Goal: Information Seeking & Learning: Check status

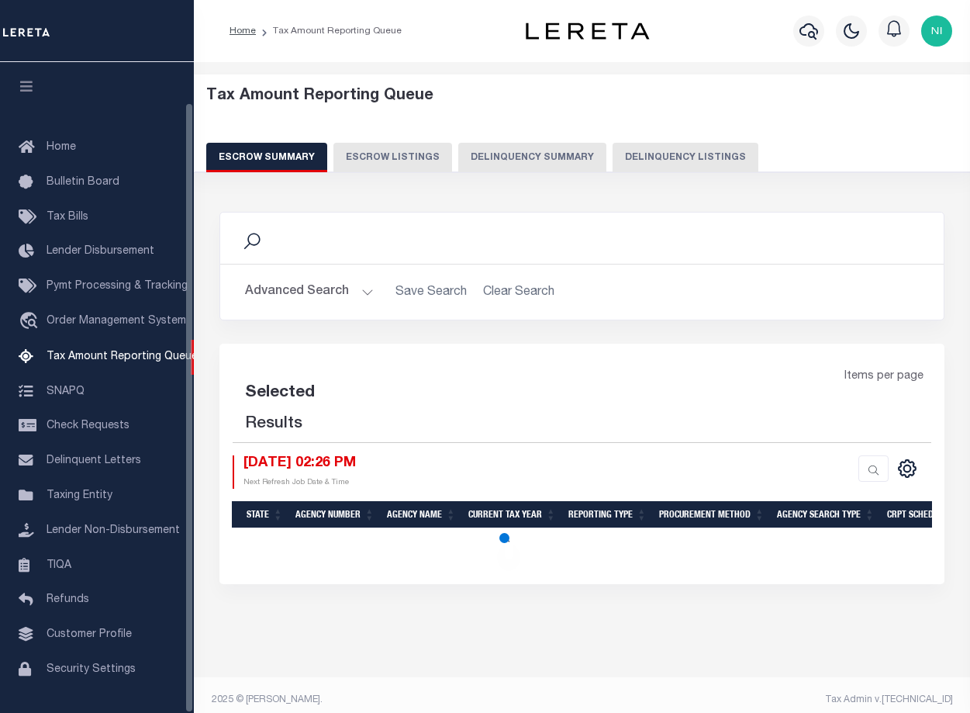
select select "100"
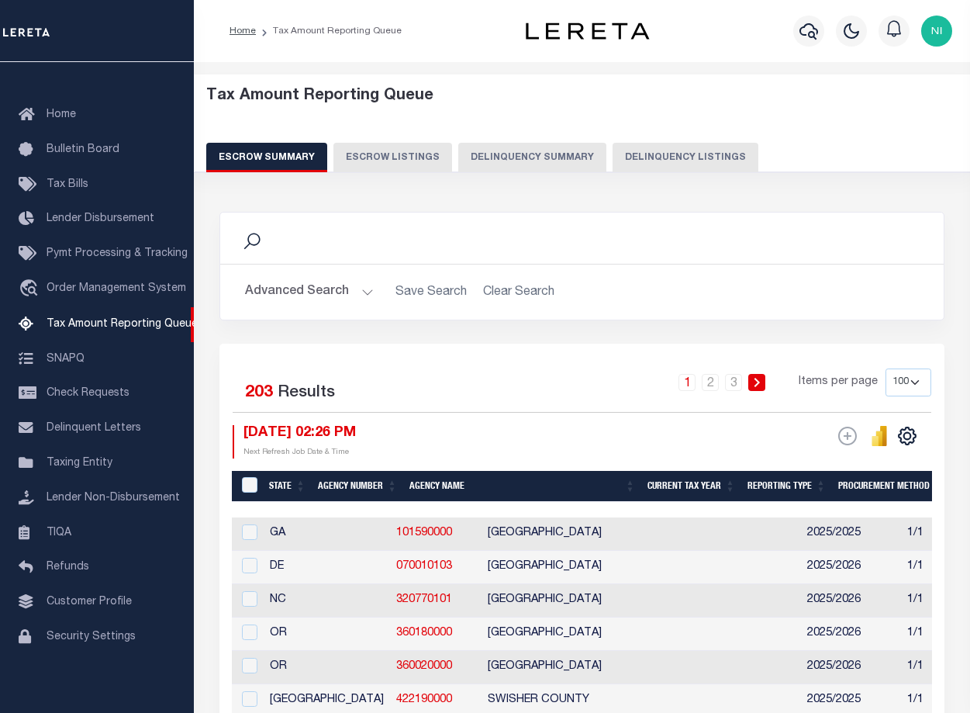
click at [361, 295] on button "Advanced Search" at bounding box center [309, 292] width 129 height 30
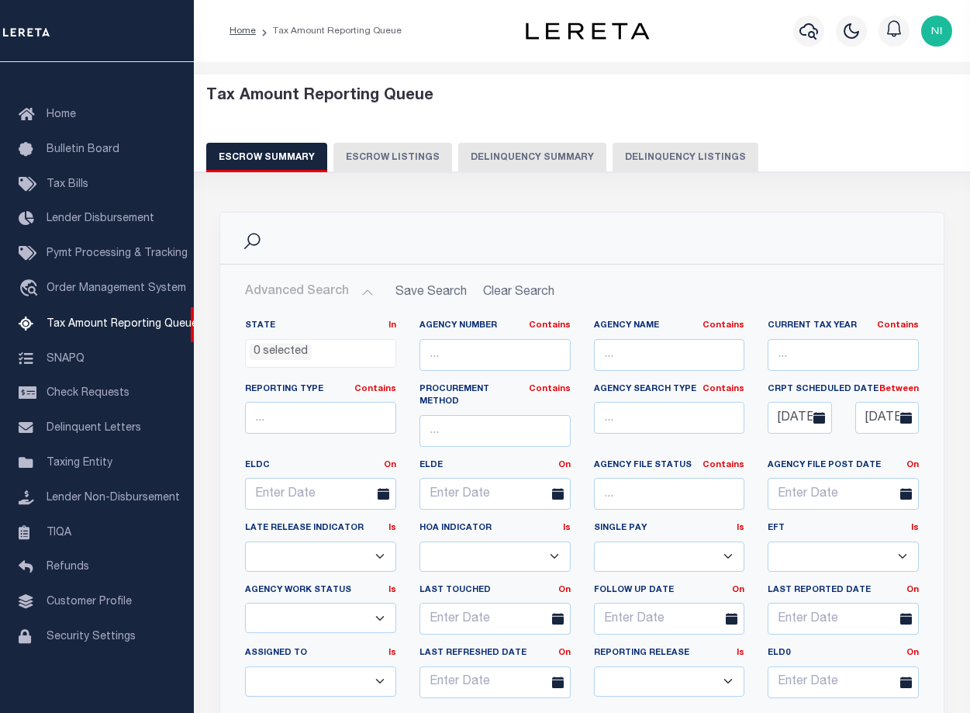
click at [908, 417] on icon at bounding box center [907, 418] width 12 height 12
click at [888, 418] on input "[DATE]" at bounding box center [888, 418] width 64 height 32
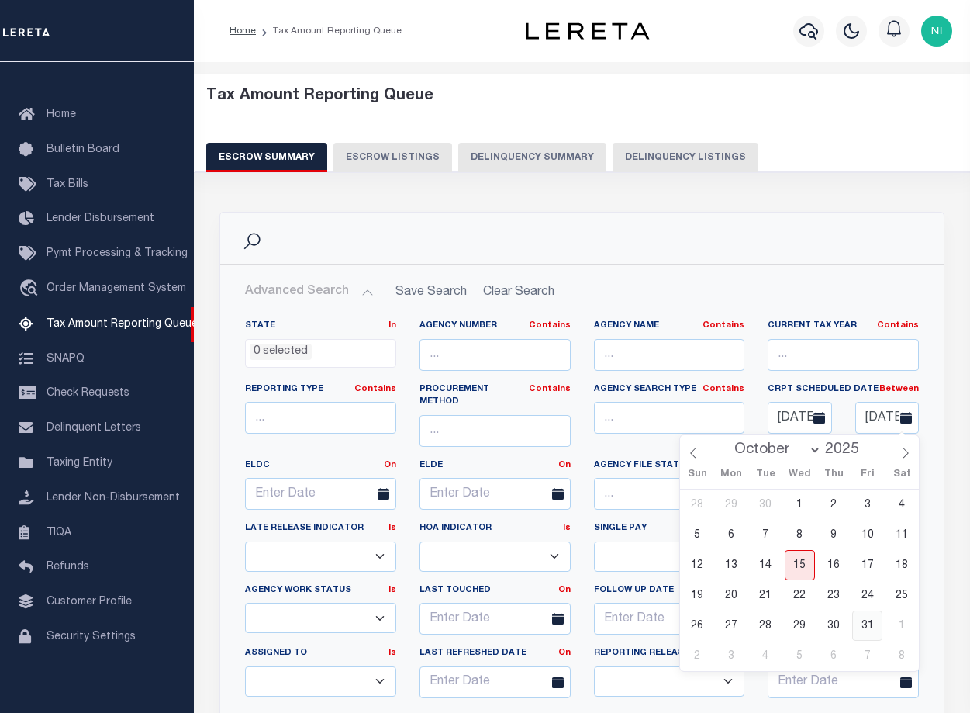
click at [869, 627] on span "31" at bounding box center [868, 625] width 30 height 30
type input "[DATE]"
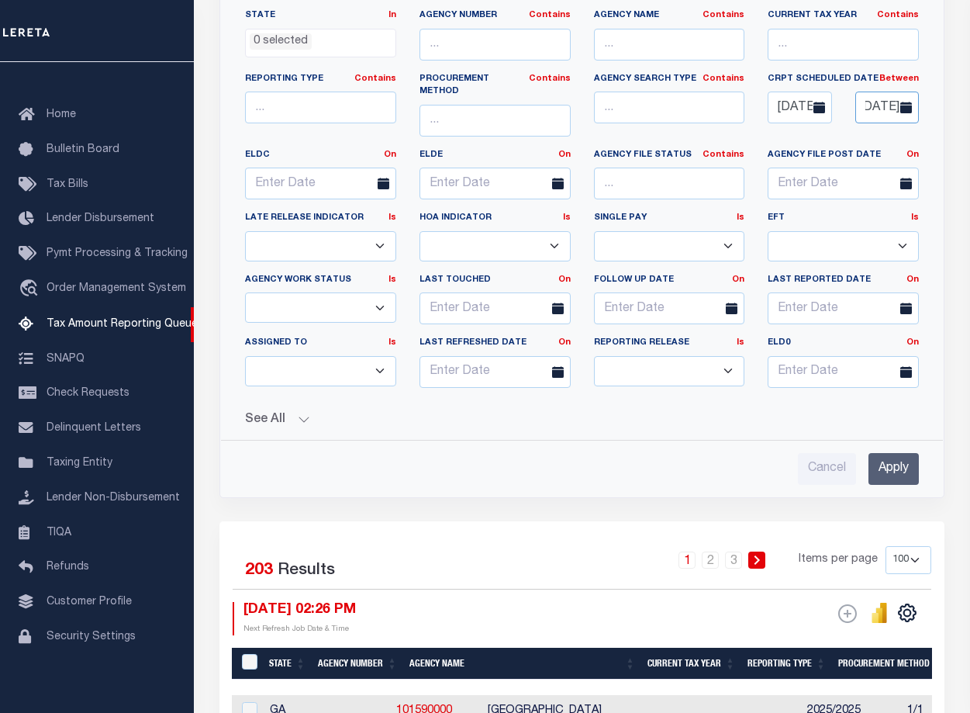
scroll to position [543, 0]
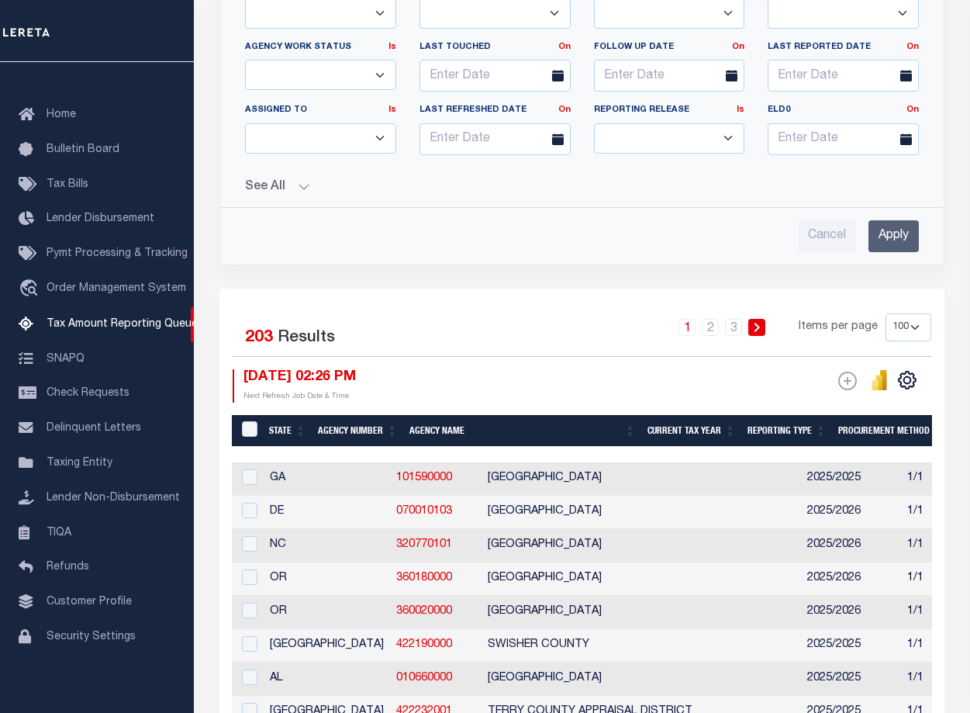
click at [890, 223] on input "Apply" at bounding box center [894, 236] width 50 height 32
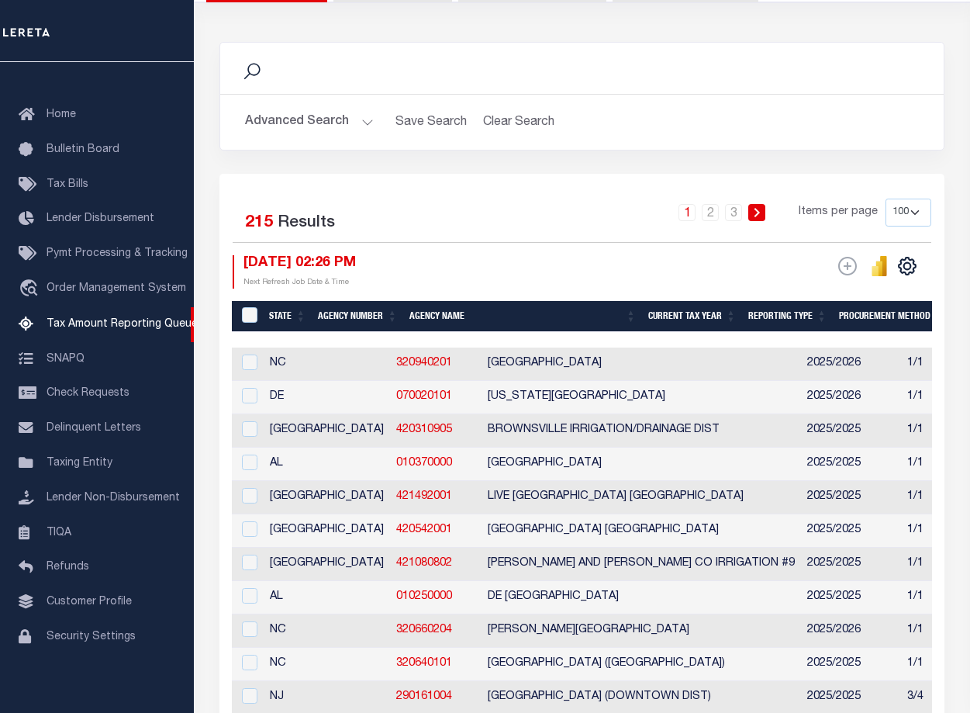
scroll to position [155, 0]
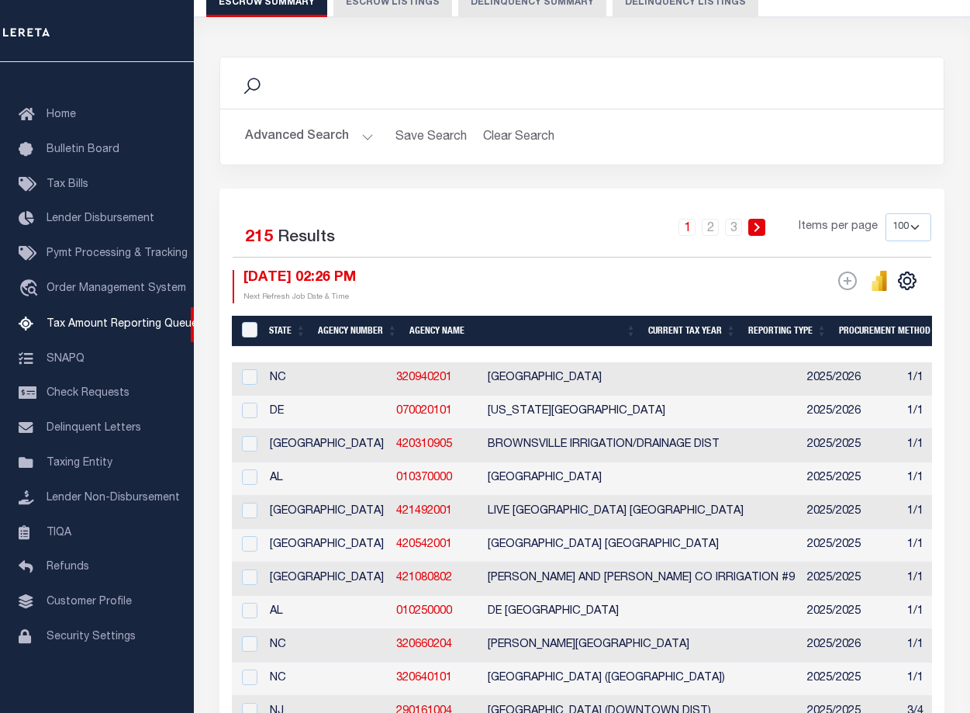
click at [908, 222] on select "10 25 50 100 500" at bounding box center [909, 227] width 46 height 28
select select "500"
click at [886, 213] on select "10 25 50 100 500" at bounding box center [909, 227] width 46 height 28
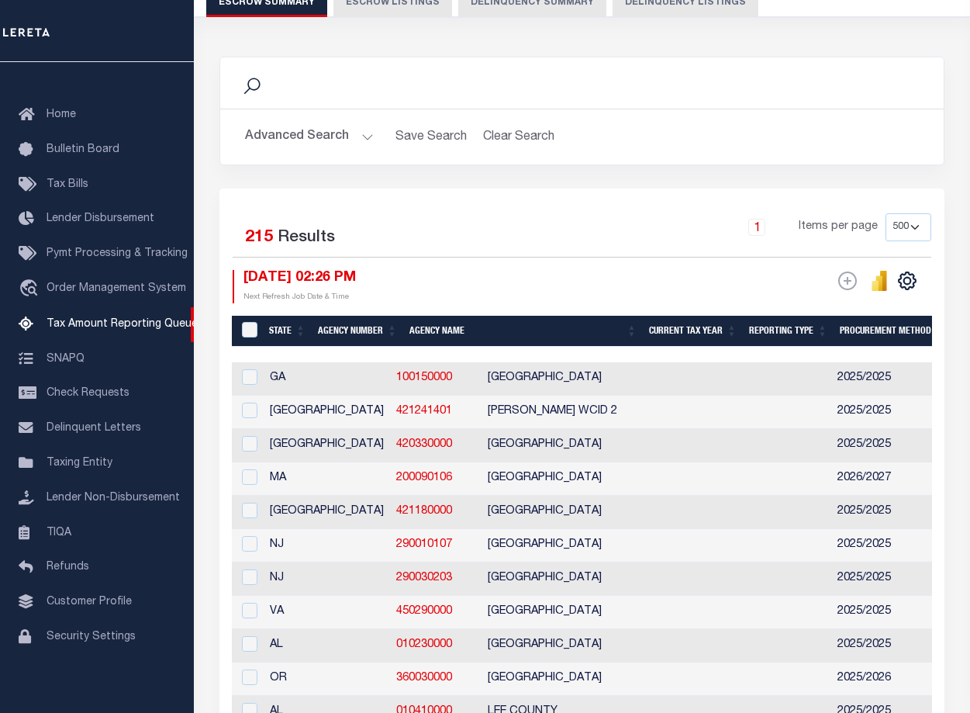
click at [361, 329] on th "Agency Number" at bounding box center [358, 332] width 92 height 32
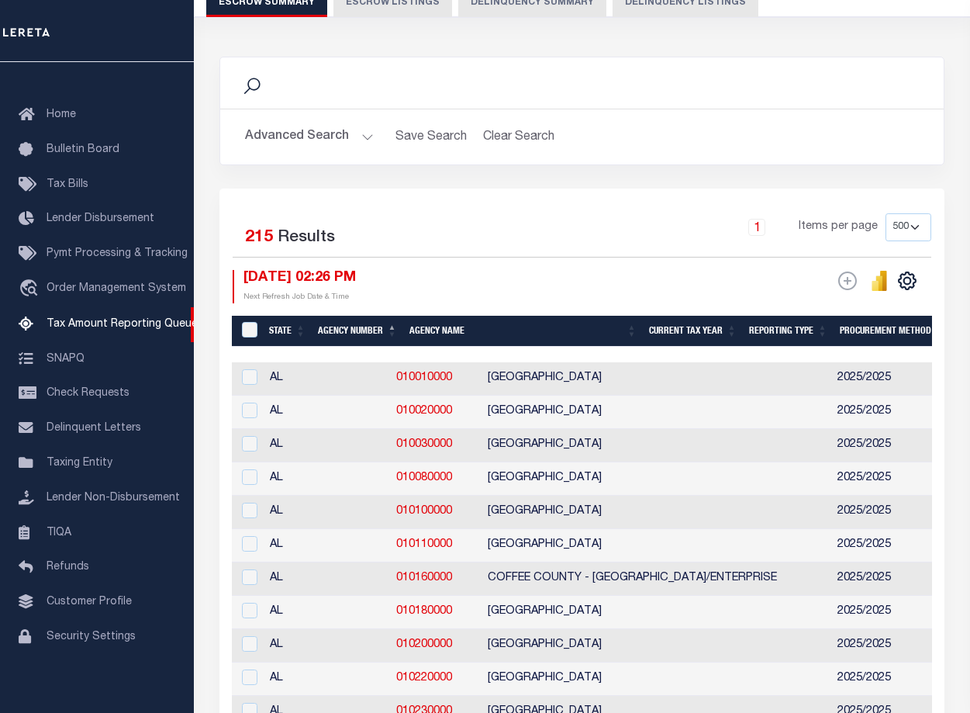
click at [364, 137] on button "Advanced Search" at bounding box center [309, 137] width 129 height 30
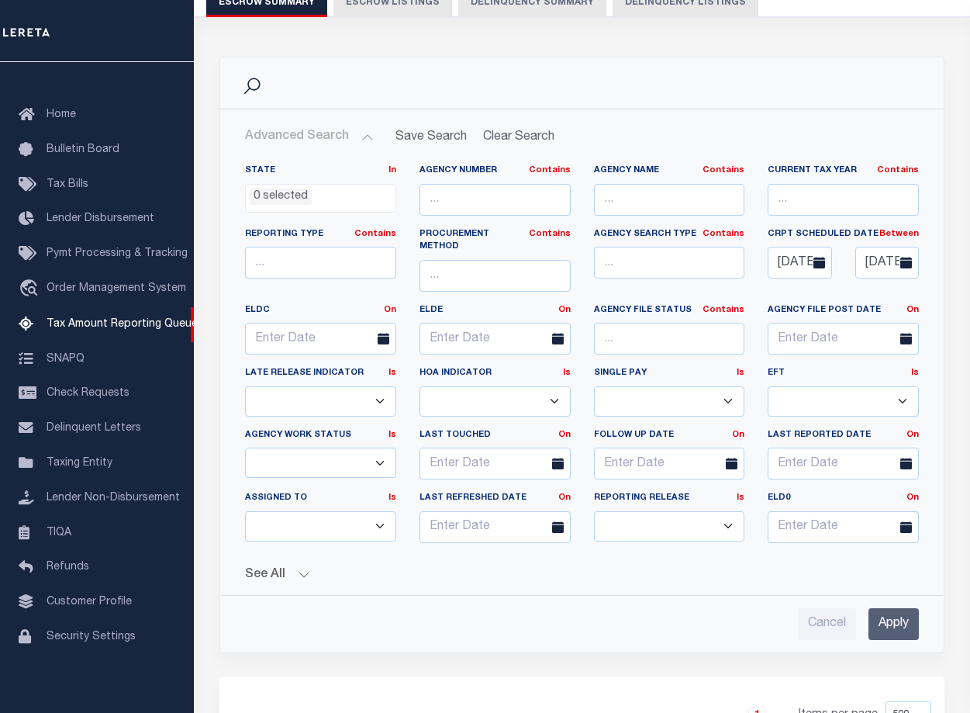
click at [301, 568] on button "See All" at bounding box center [582, 575] width 674 height 15
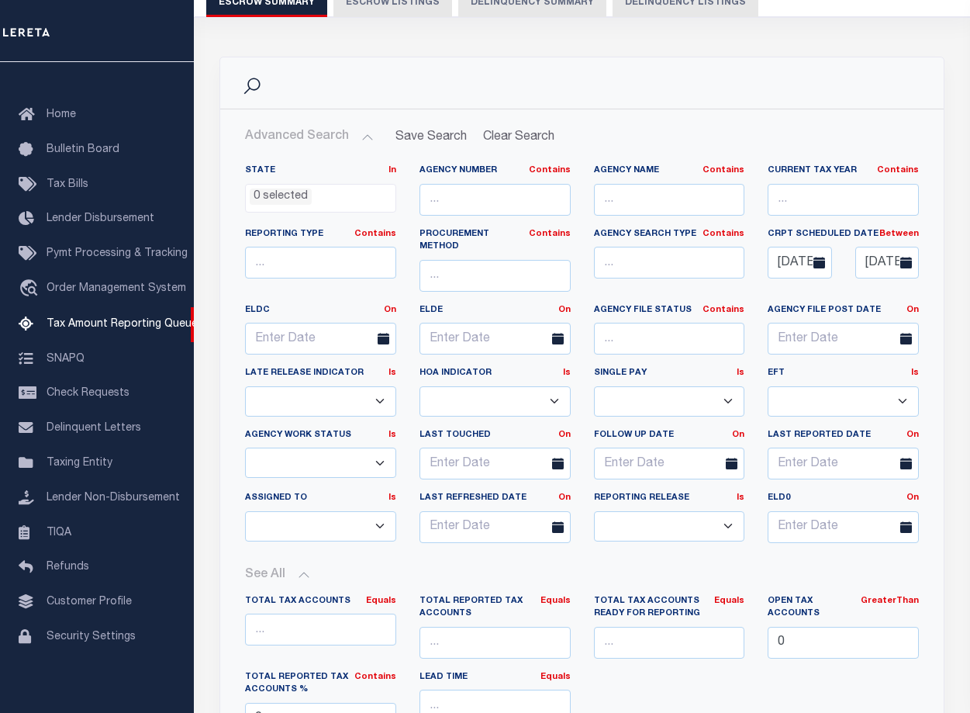
click at [734, 511] on select "Prelim Final" at bounding box center [669, 526] width 151 height 30
select select "F"
click at [594, 511] on select "Prelim Final" at bounding box center [669, 526] width 151 height 30
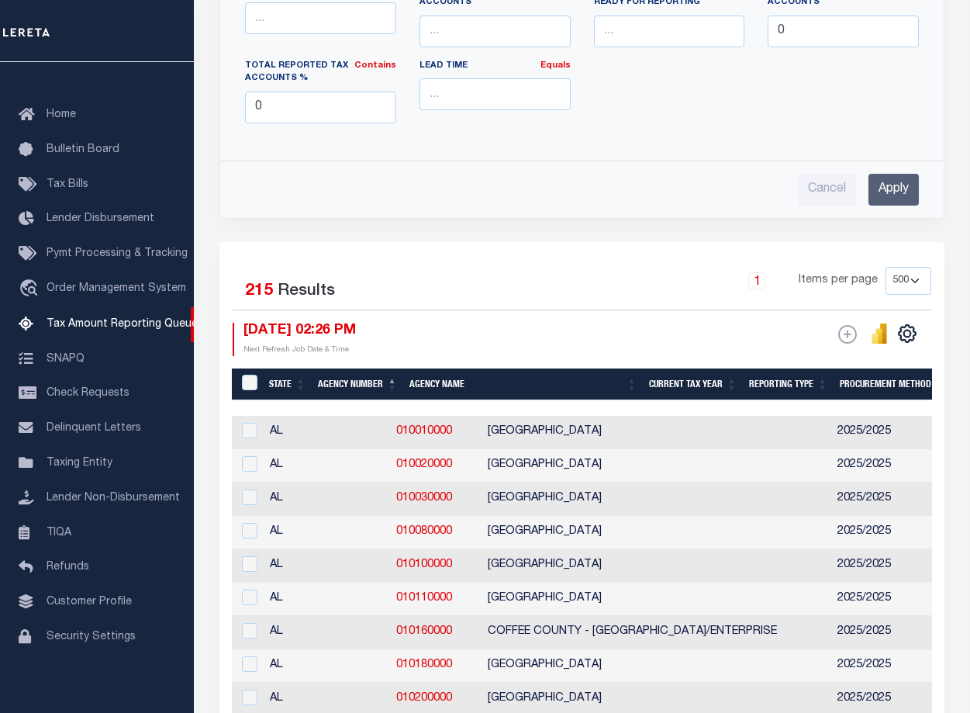
scroll to position [776, 0]
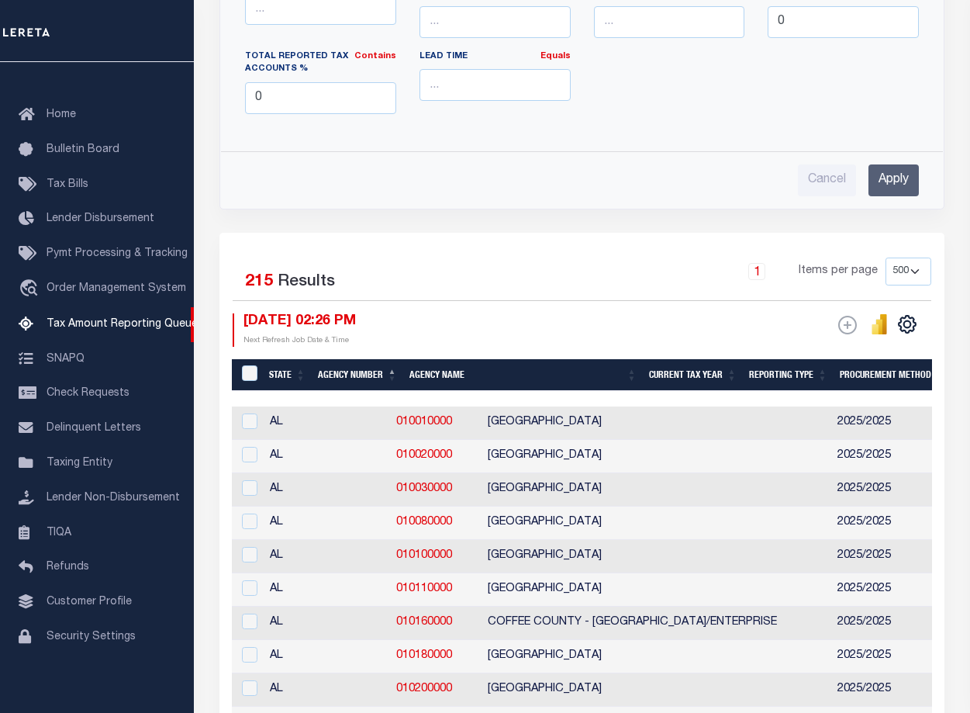
click at [903, 164] on input "Apply" at bounding box center [894, 180] width 50 height 32
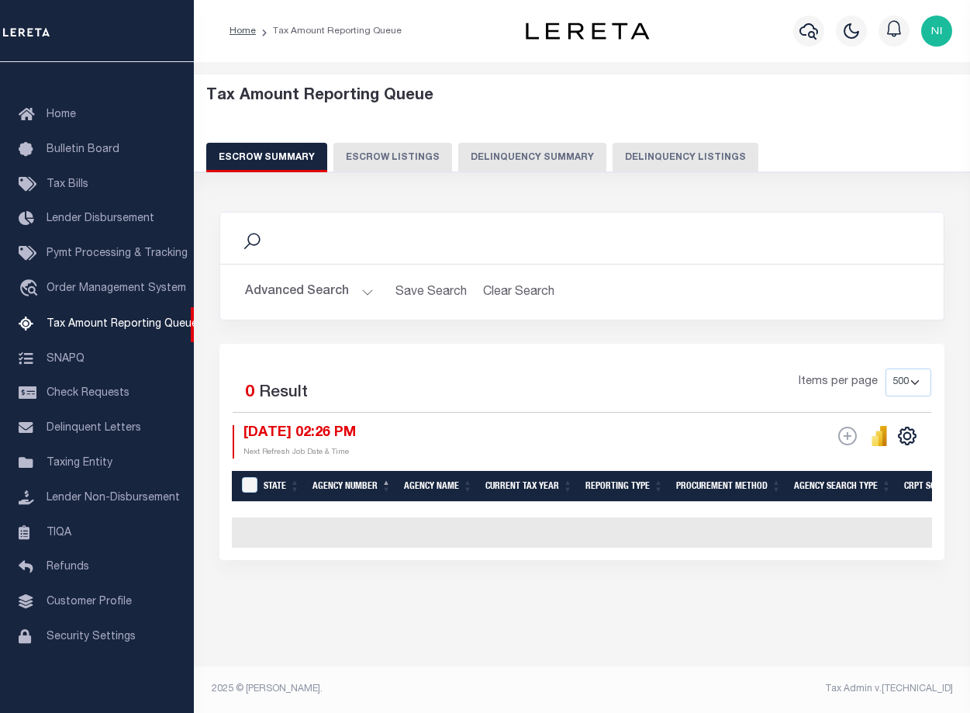
scroll to position [0, 0]
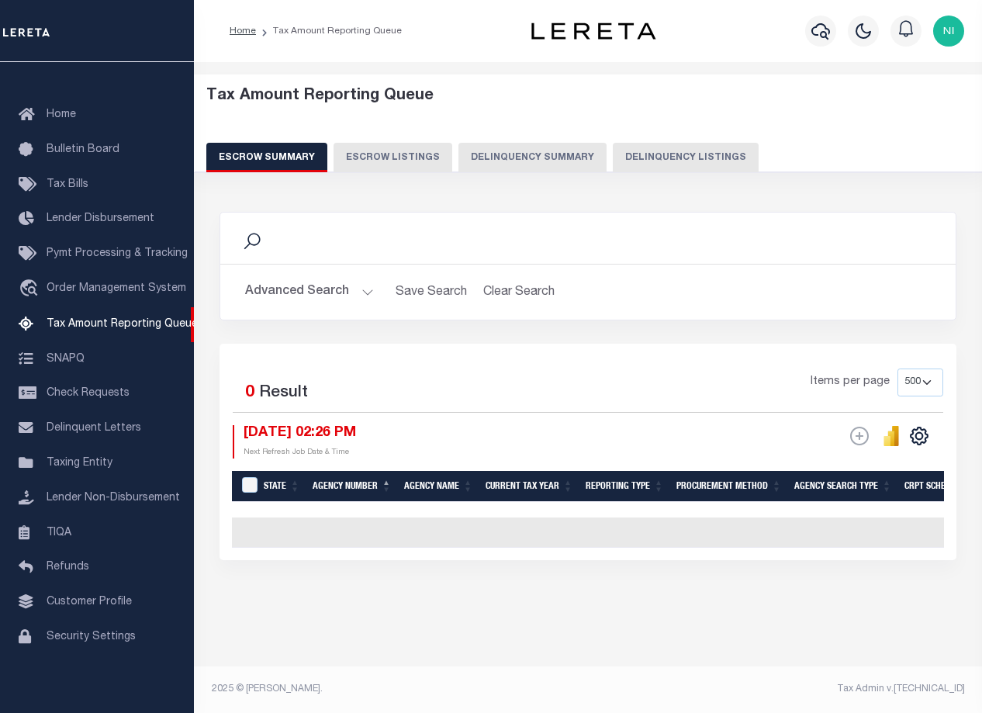
click at [360, 293] on button "Advanced Search" at bounding box center [309, 292] width 129 height 30
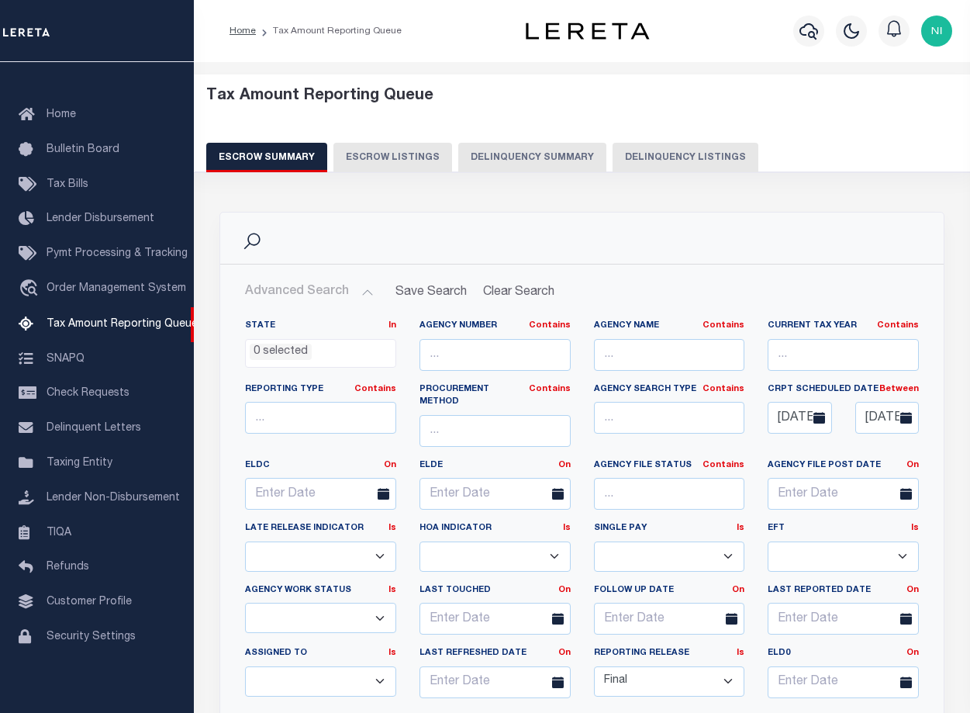
click at [381, 603] on select "New In Progress Pending Agency Follow-up Pending QC Ready for Release Prep for …" at bounding box center [320, 618] width 151 height 30
select select "6"
click at [245, 603] on select "New In Progress Pending Agency Follow-up Pending QC Ready for Release Prep for …" at bounding box center [320, 618] width 151 height 30
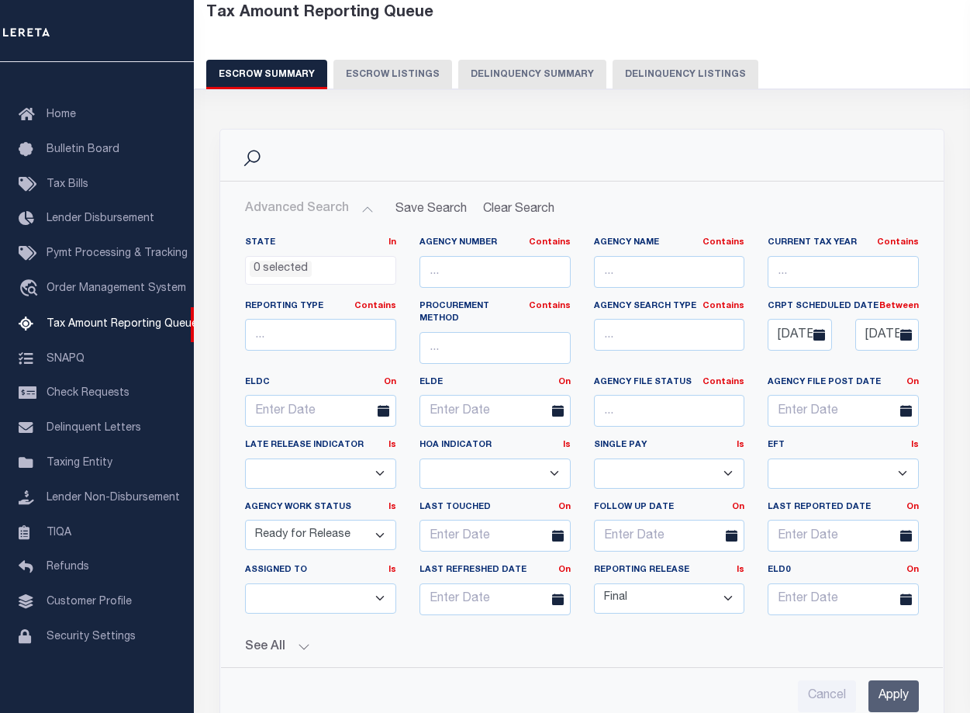
scroll to position [310, 0]
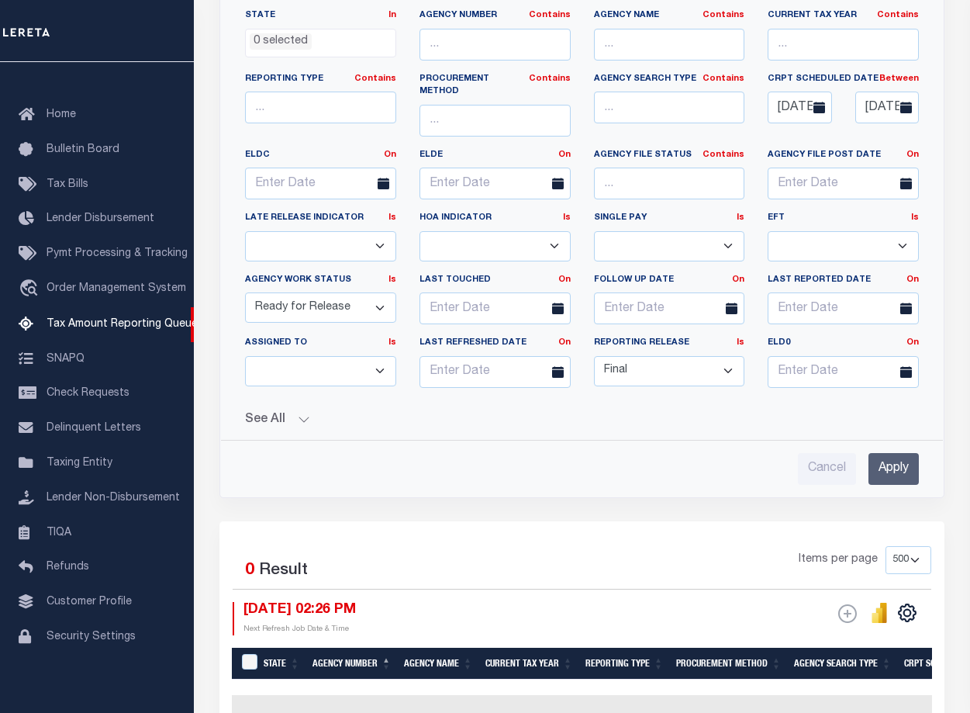
click at [892, 453] on input "Apply" at bounding box center [894, 469] width 50 height 32
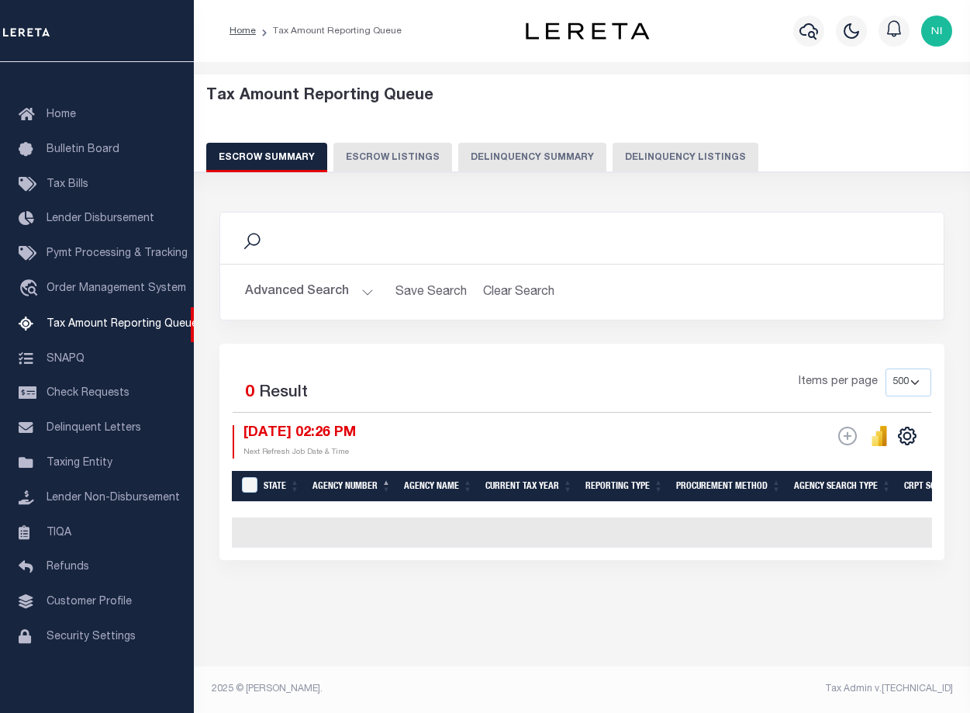
scroll to position [0, 0]
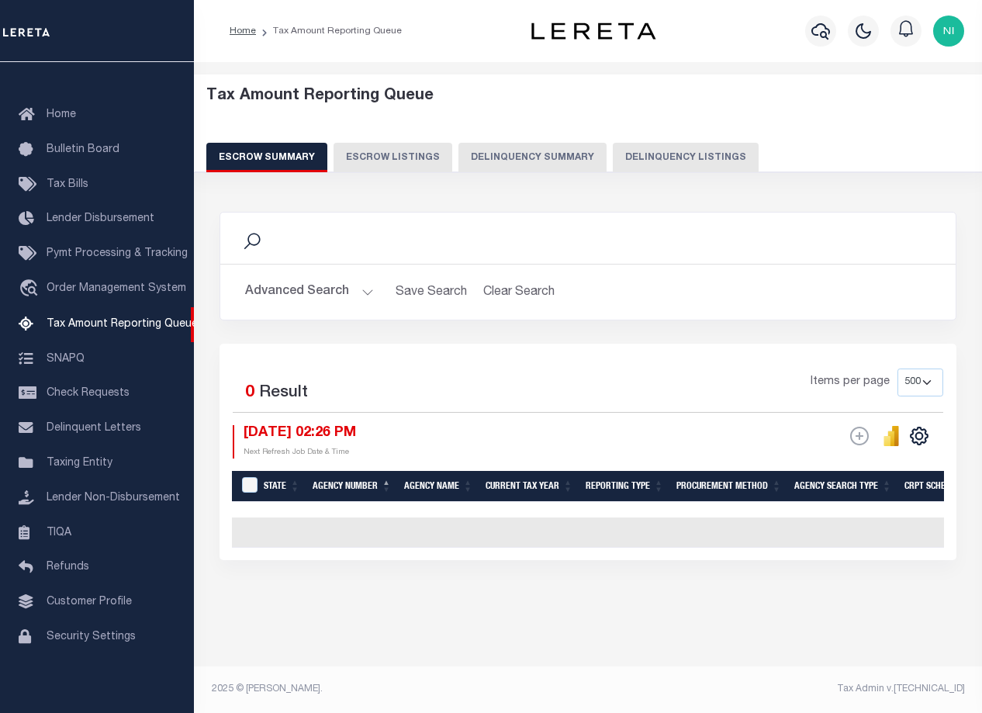
click at [247, 157] on button "Escrow Summary" at bounding box center [266, 157] width 121 height 29
click at [279, 161] on button "Escrow Summary" at bounding box center [266, 157] width 121 height 29
click at [365, 292] on button "Advanced Search" at bounding box center [309, 292] width 129 height 30
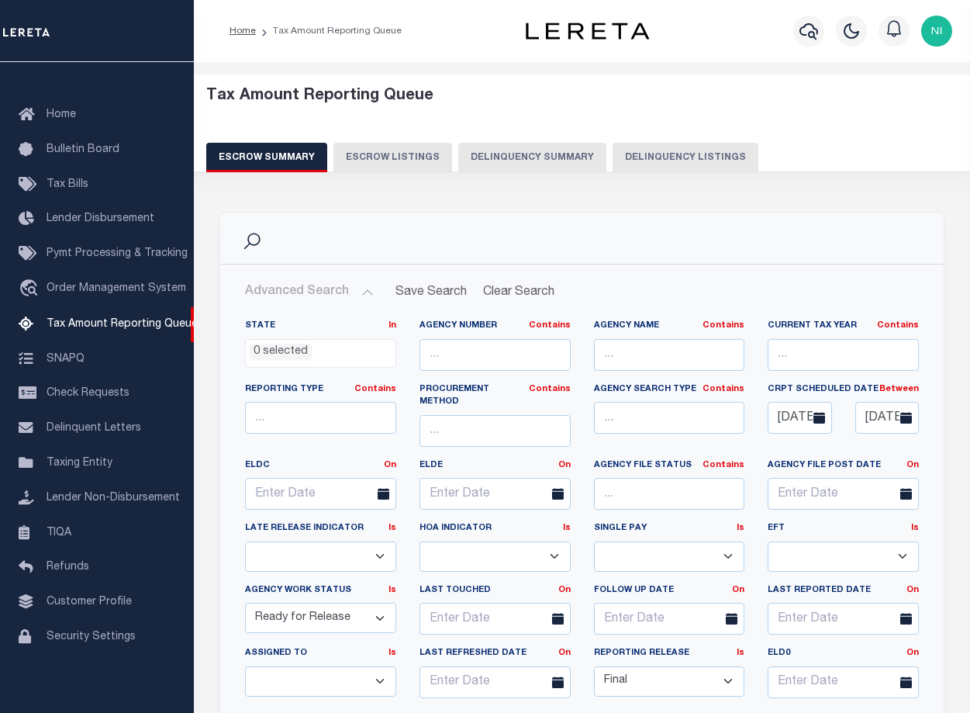
click at [725, 666] on select "Prelim Final" at bounding box center [669, 681] width 151 height 30
select select
click at [594, 666] on select "Prelim Final" at bounding box center [669, 681] width 151 height 30
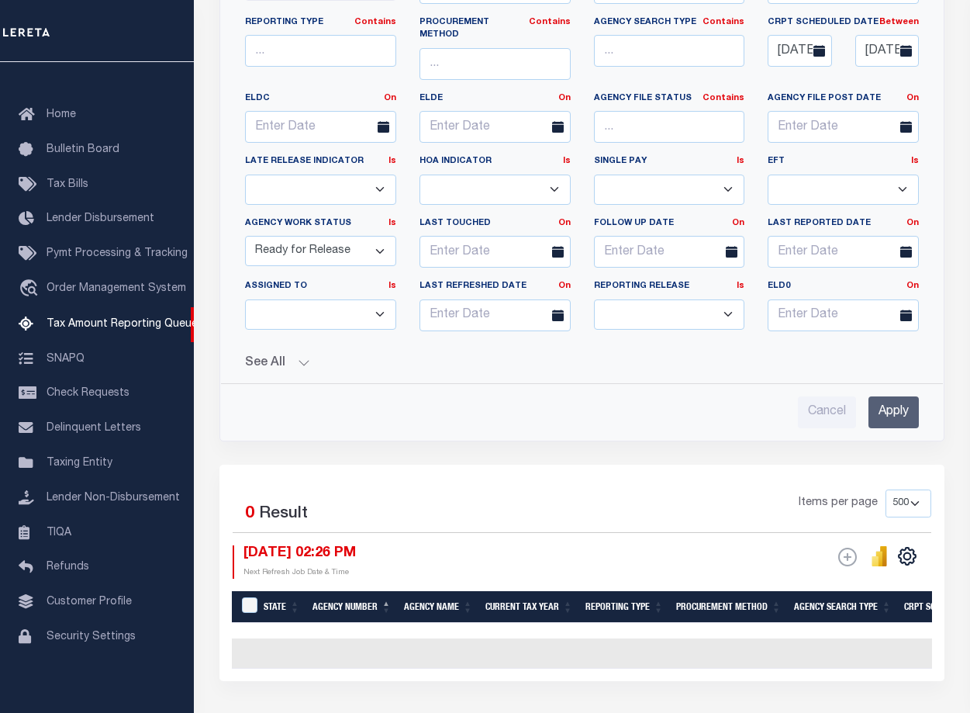
scroll to position [465, 0]
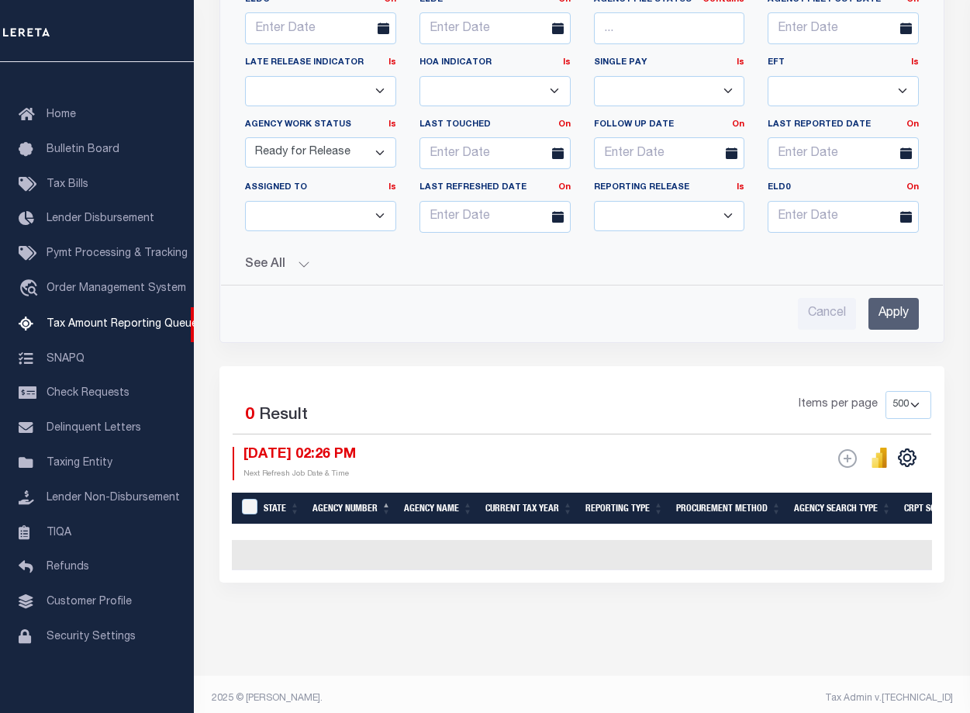
click at [902, 301] on input "Apply" at bounding box center [894, 314] width 50 height 32
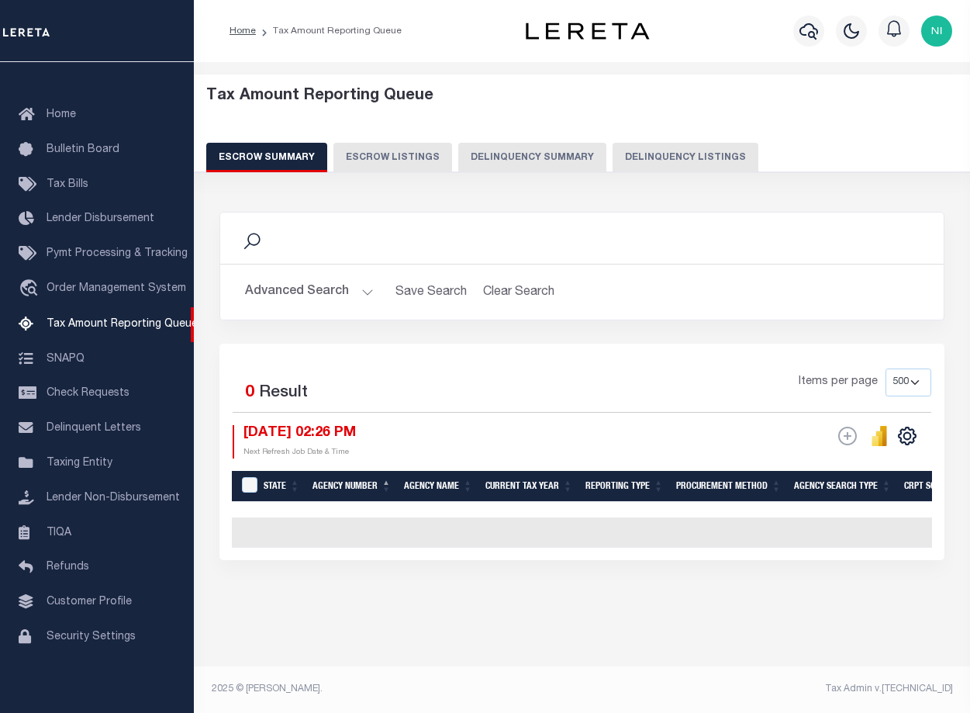
scroll to position [0, 0]
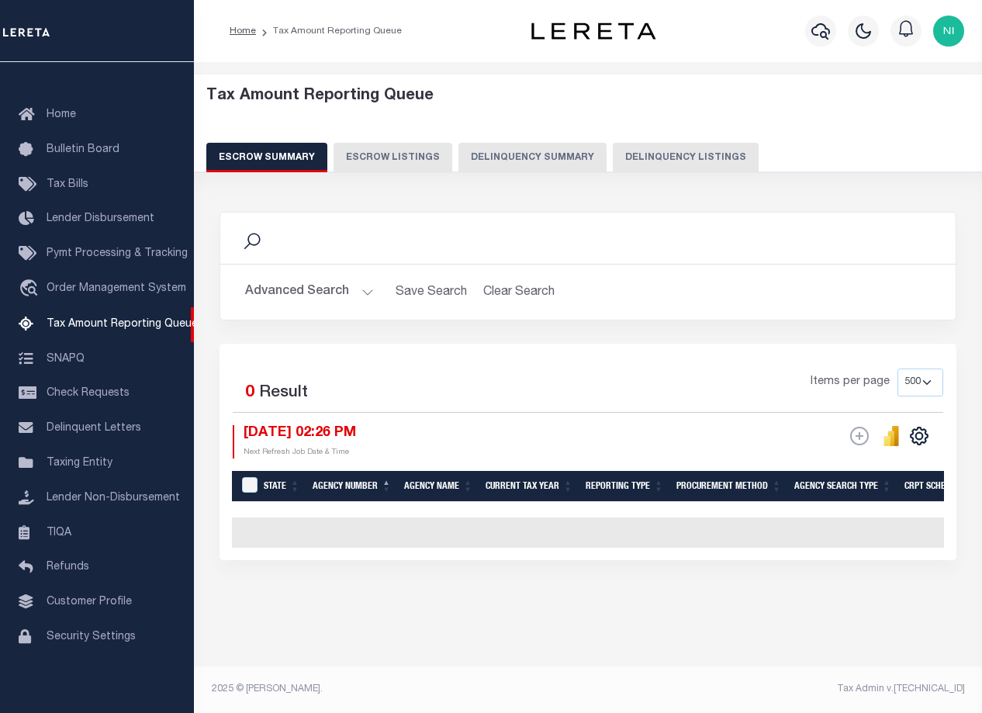
click at [304, 154] on button "Escrow Summary" at bounding box center [266, 157] width 121 height 29
click at [365, 294] on button "Advanced Search" at bounding box center [309, 292] width 129 height 30
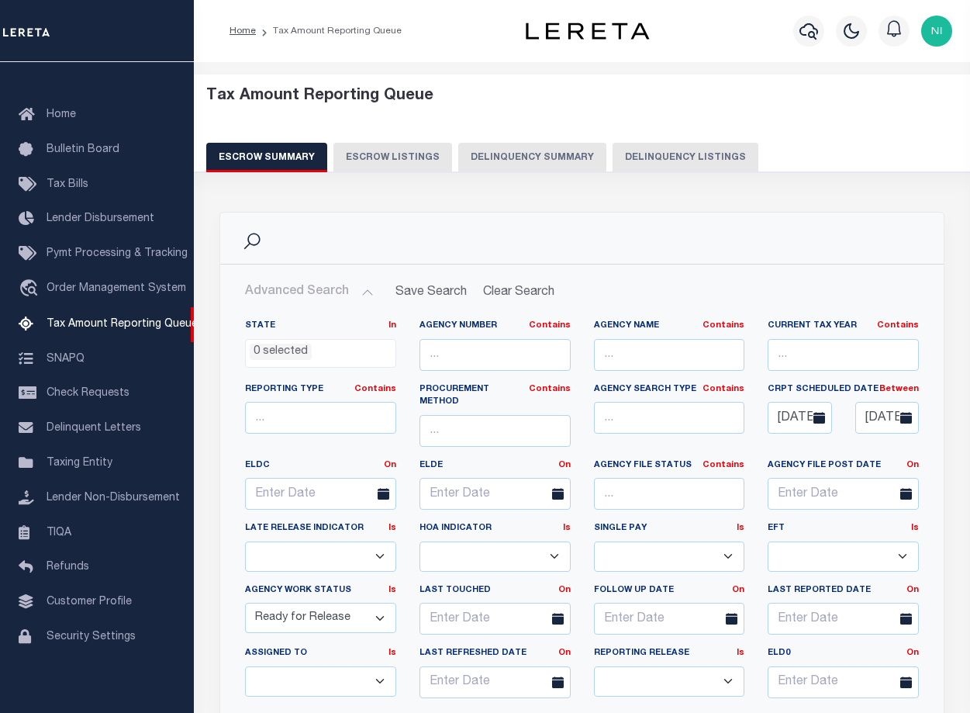
click at [385, 610] on select "New In Progress Pending Agency Follow-up Pending QC Ready for Release Prep for …" at bounding box center [320, 618] width 151 height 30
select select "7"
click at [245, 603] on select "New In Progress Pending Agency Follow-up Pending QC Ready for Release Prep for …" at bounding box center [320, 618] width 151 height 30
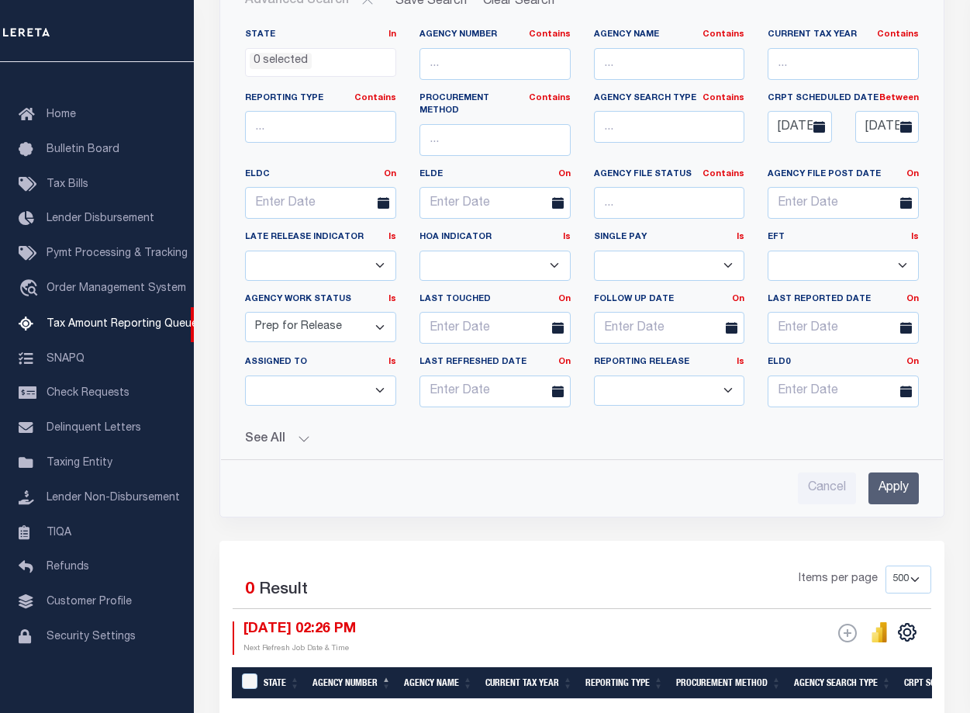
scroll to position [310, 0]
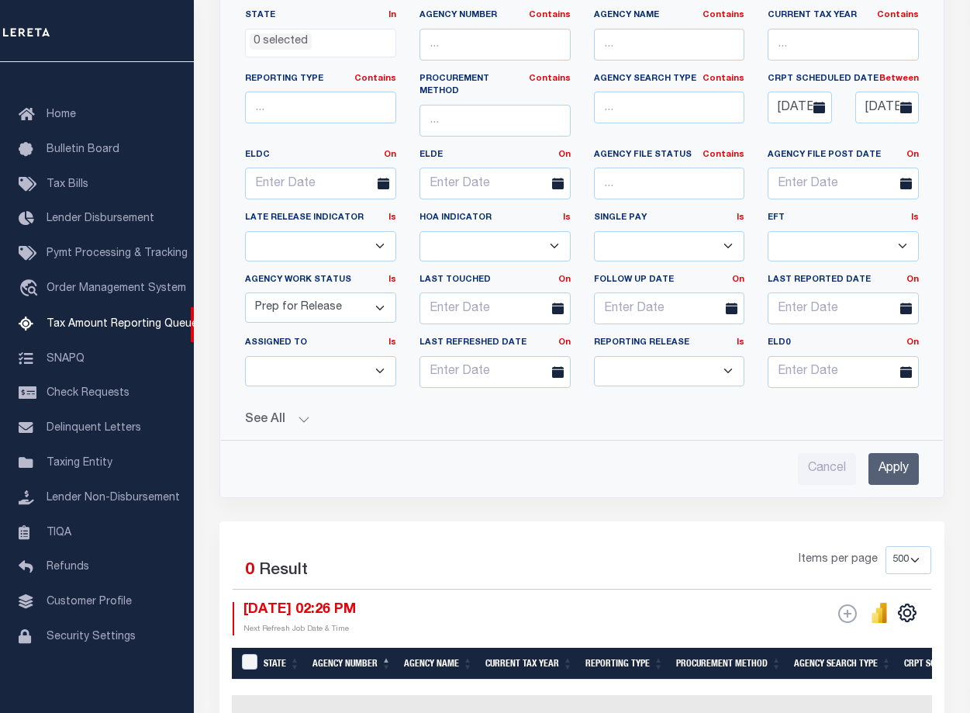
click at [898, 465] on input "Apply" at bounding box center [894, 469] width 50 height 32
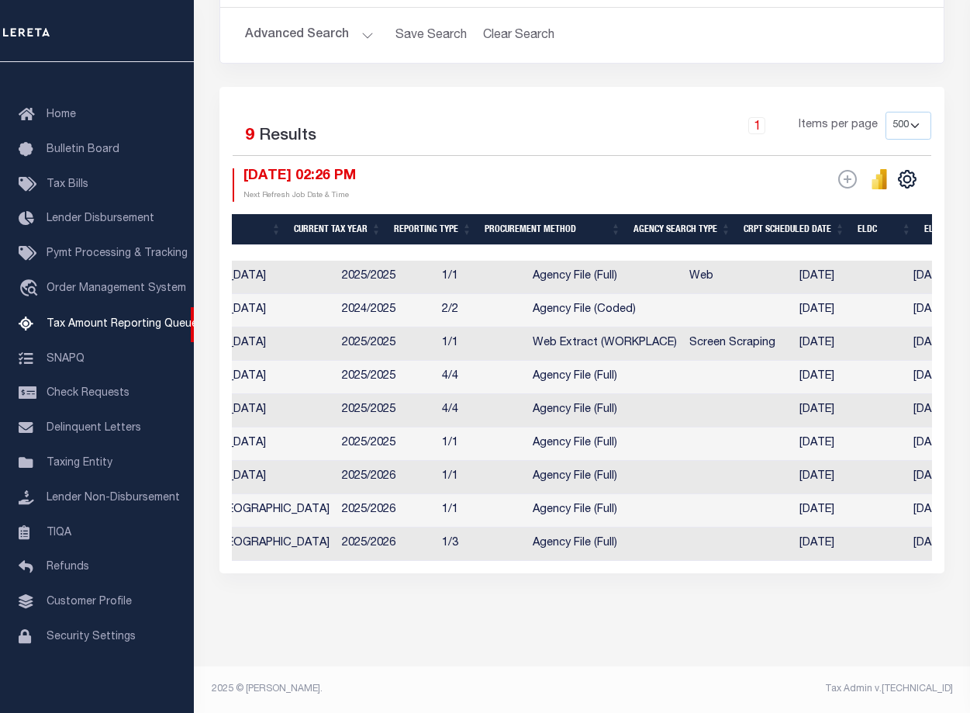
scroll to position [0, 0]
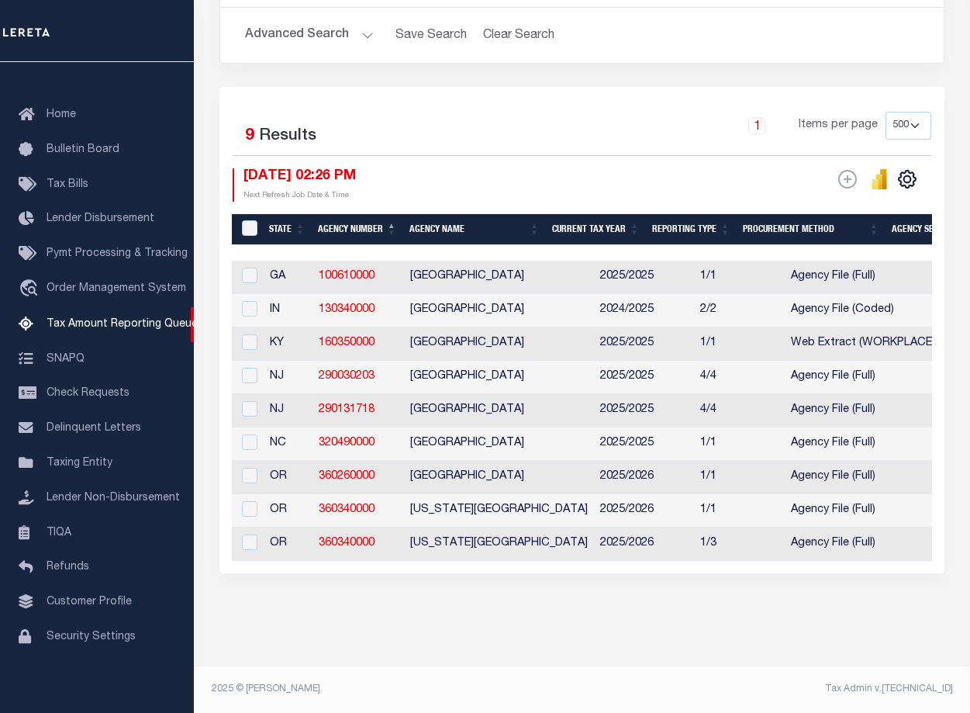
click at [389, 699] on footer "2025 © [PERSON_NAME]. Tax Admin v.[TECHNICAL_ID]" at bounding box center [582, 689] width 776 height 47
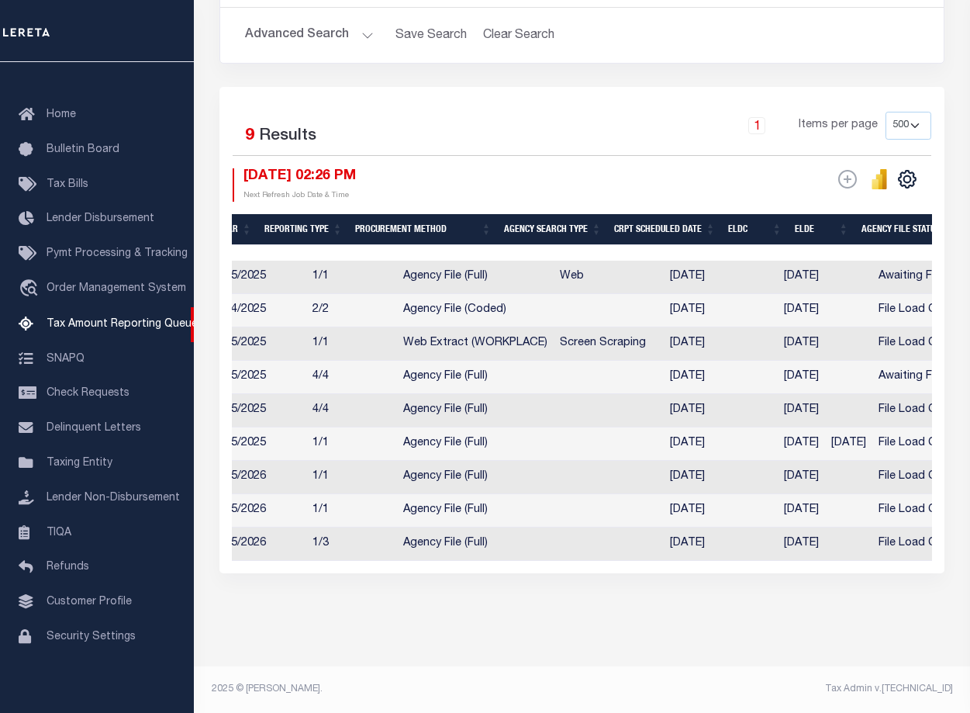
scroll to position [0, 436]
